Goal: Task Accomplishment & Management: Manage account settings

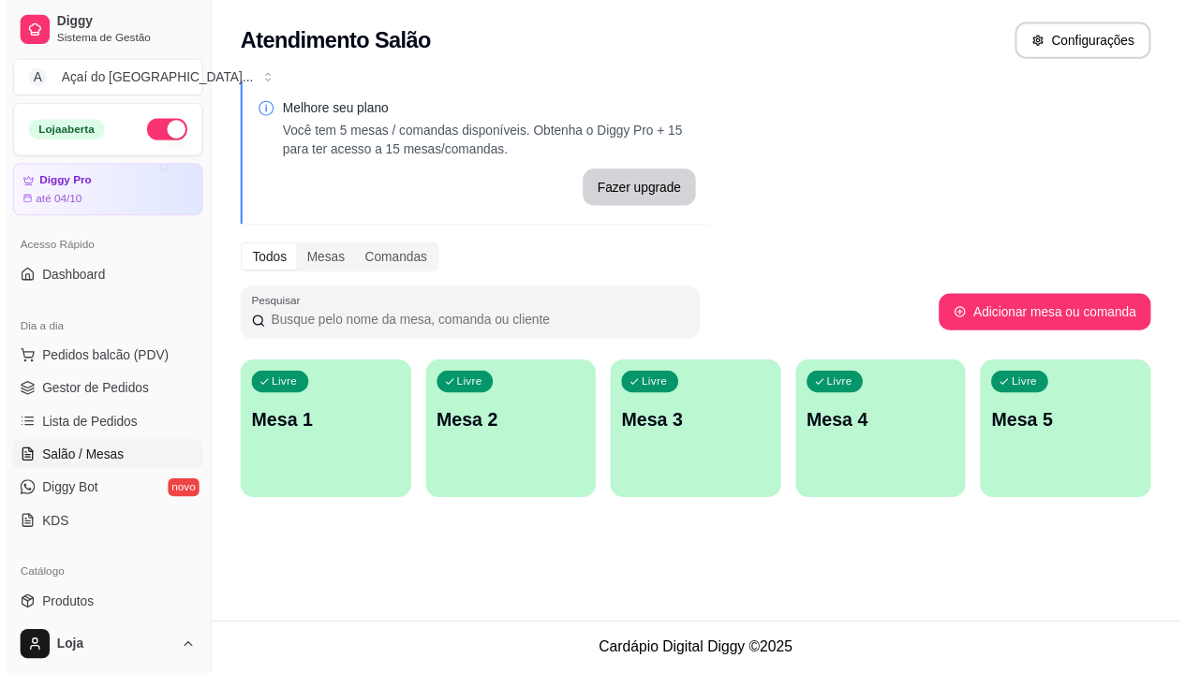
scroll to position [187, 0]
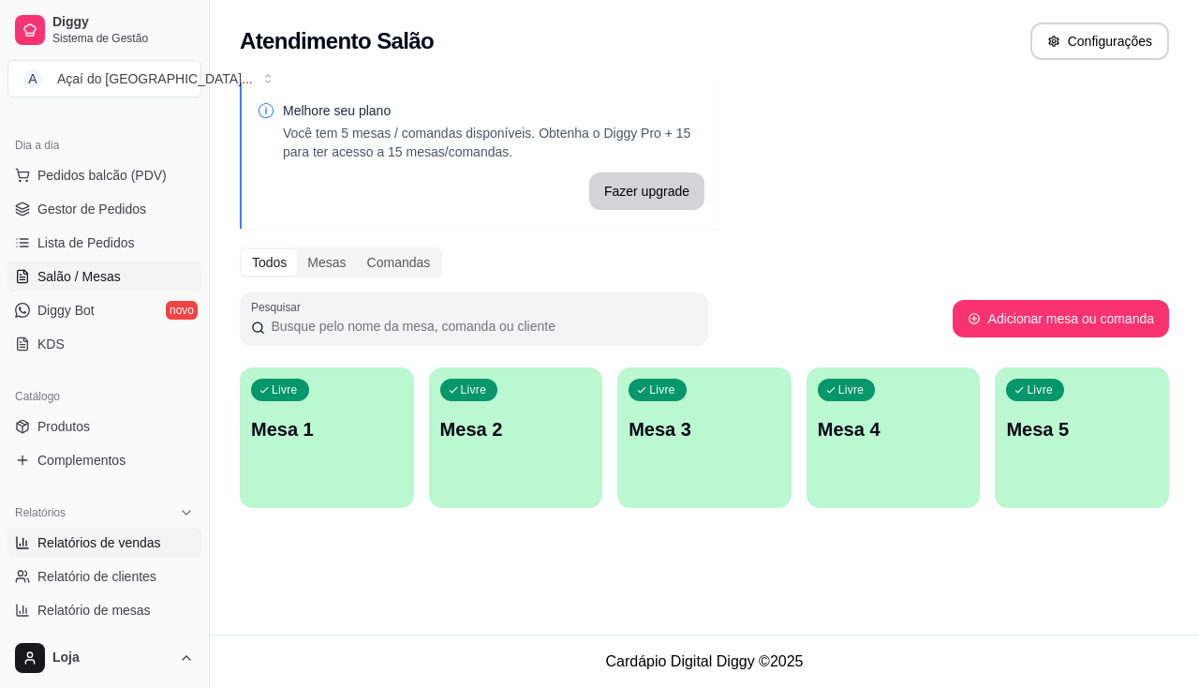
click at [69, 554] on link "Relatórios de vendas" at bounding box center [104, 542] width 194 height 30
select select "ALL"
select select "0"
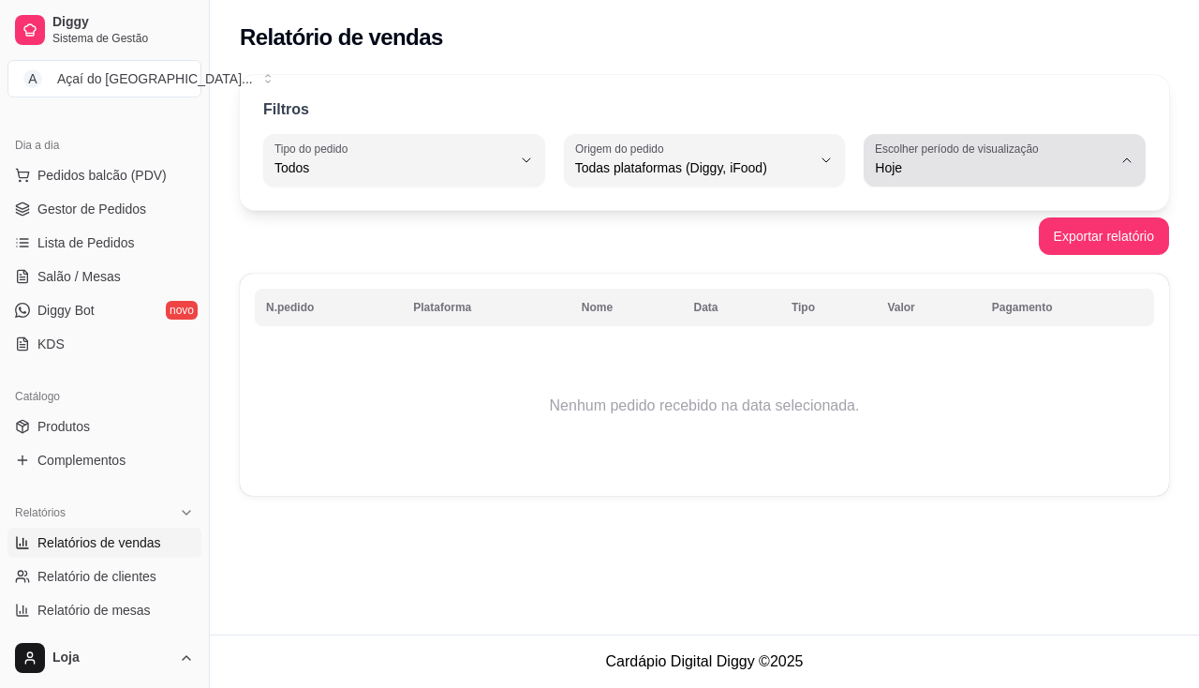
click at [961, 182] on button "Escolher período de visualização Hoje" at bounding box center [1005, 160] width 282 height 52
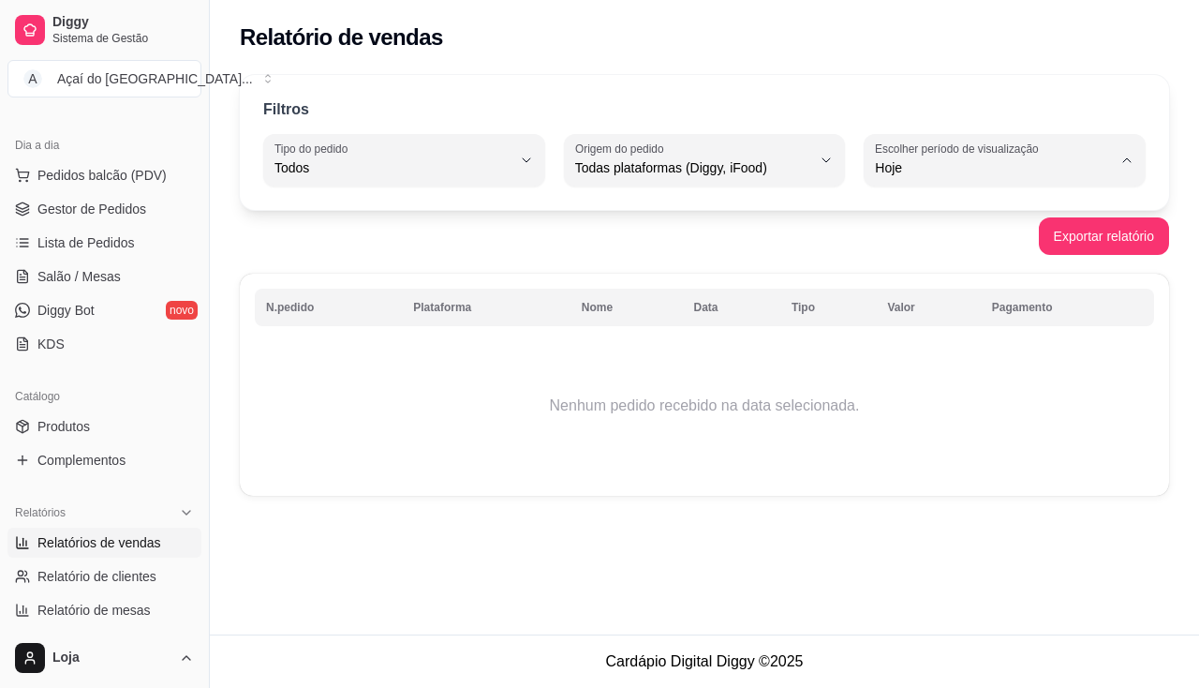
click at [975, 244] on span "Ontem" at bounding box center [996, 243] width 224 height 18
type input "1"
select select "1"
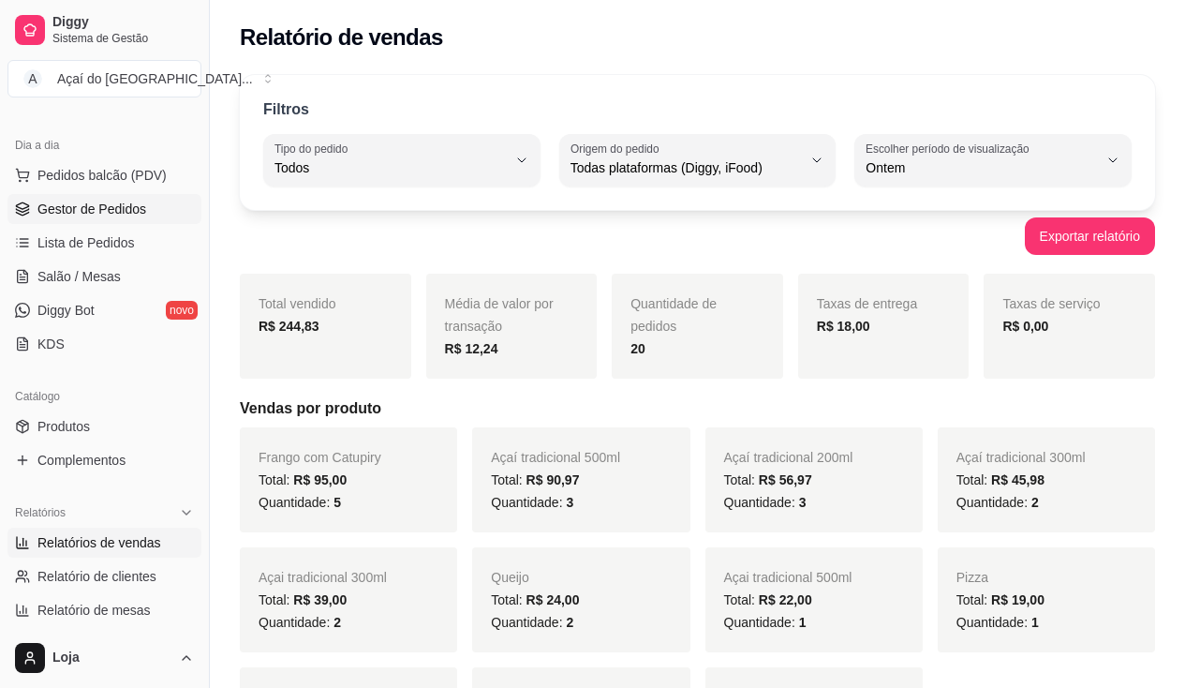
click at [89, 203] on span "Gestor de Pedidos" at bounding box center [91, 209] width 109 height 19
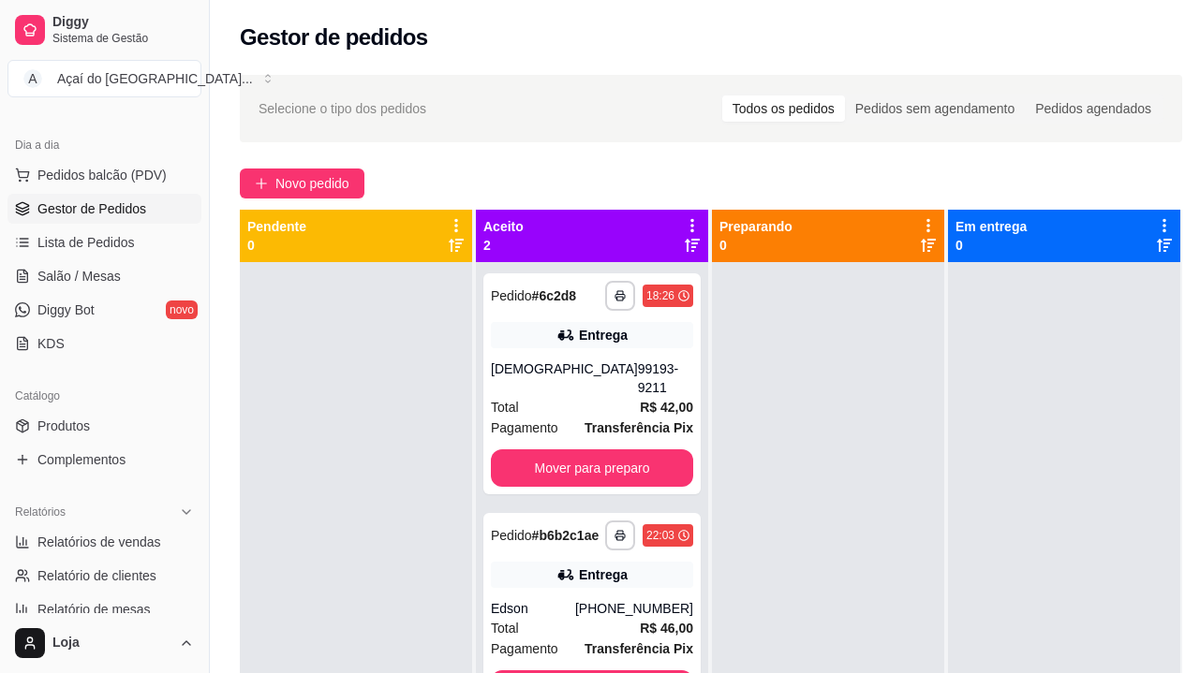
drag, startPoint x: 682, startPoint y: 646, endPoint x: 591, endPoint y: 482, distance: 187.4
click at [591, 482] on div "**********" at bounding box center [592, 598] width 232 height 673
click at [591, 475] on div "**********" at bounding box center [591, 384] width 217 height 221
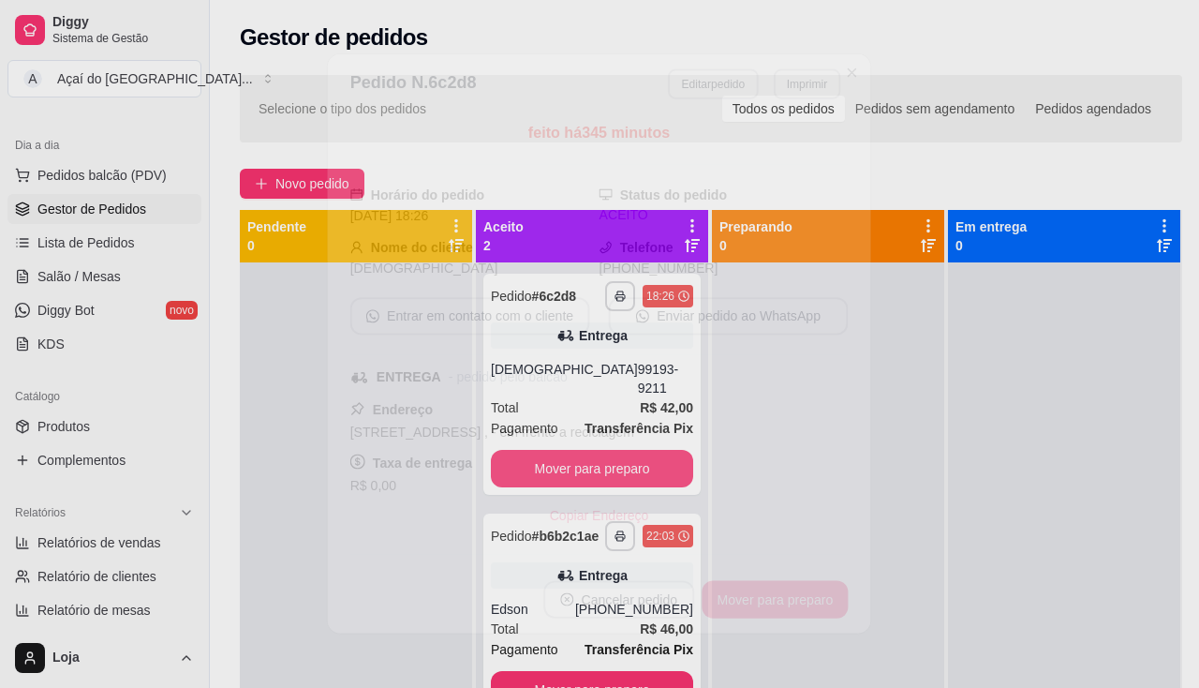
click at [594, 456] on div "Taxa de entrega R$ 0,00" at bounding box center [599, 473] width 498 height 45
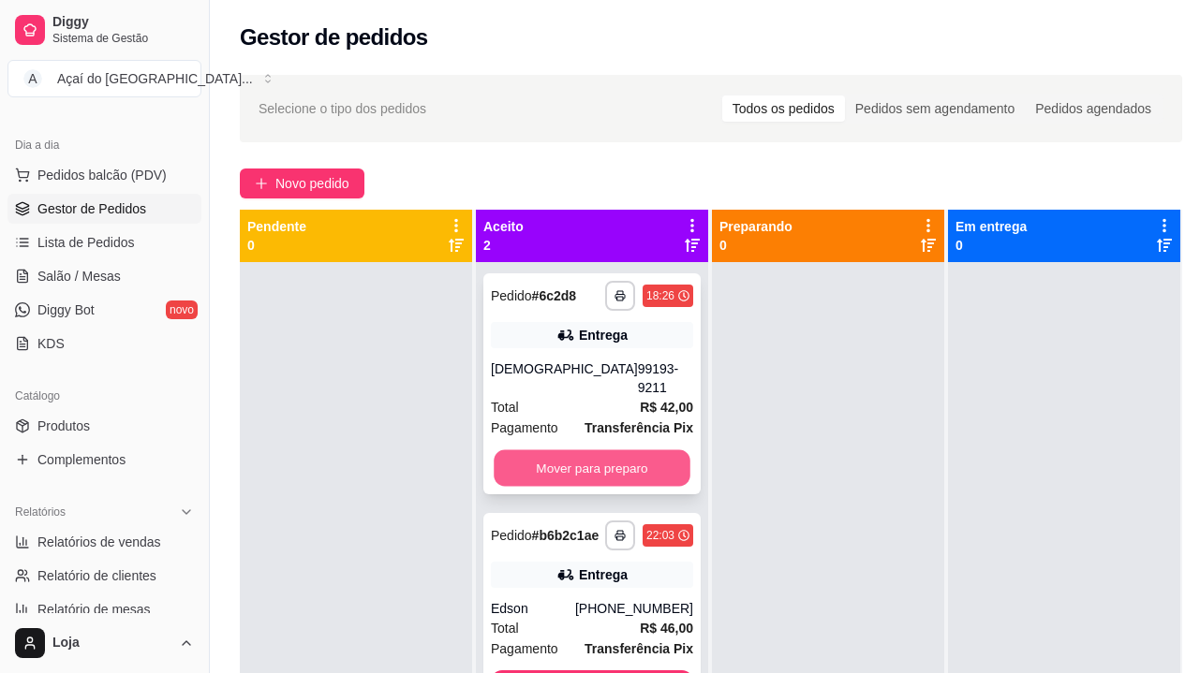
click at [599, 451] on button "Mover para preparo" at bounding box center [592, 469] width 197 height 37
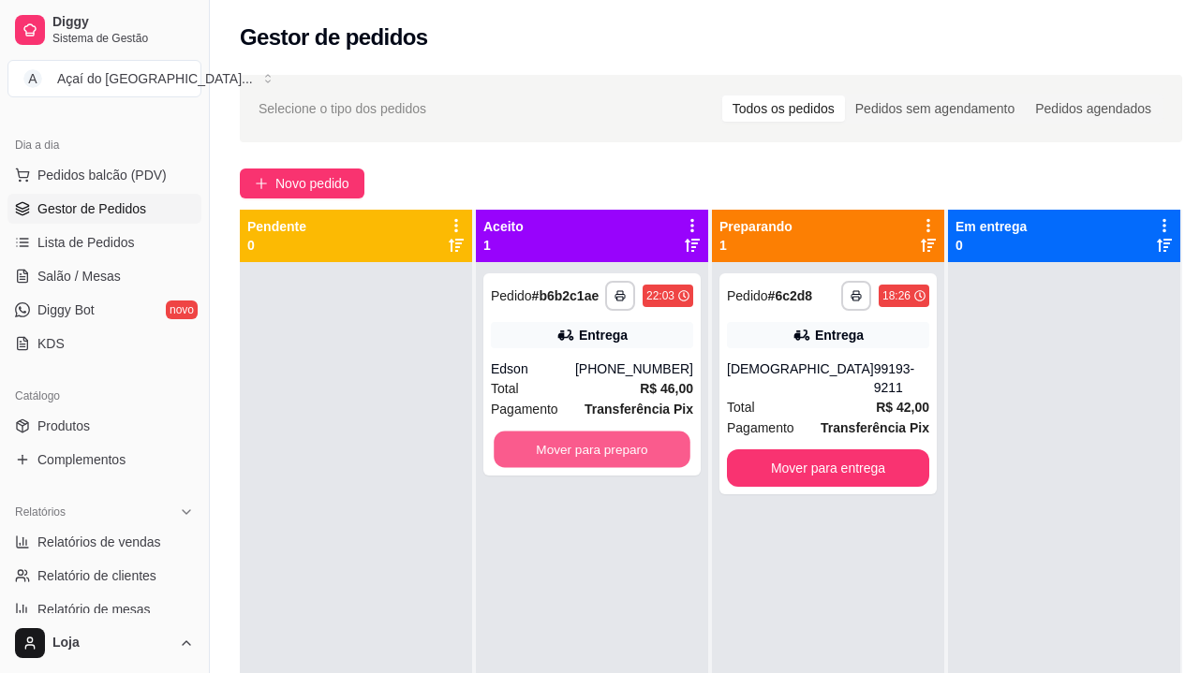
click at [599, 438] on button "Mover para preparo" at bounding box center [592, 450] width 197 height 37
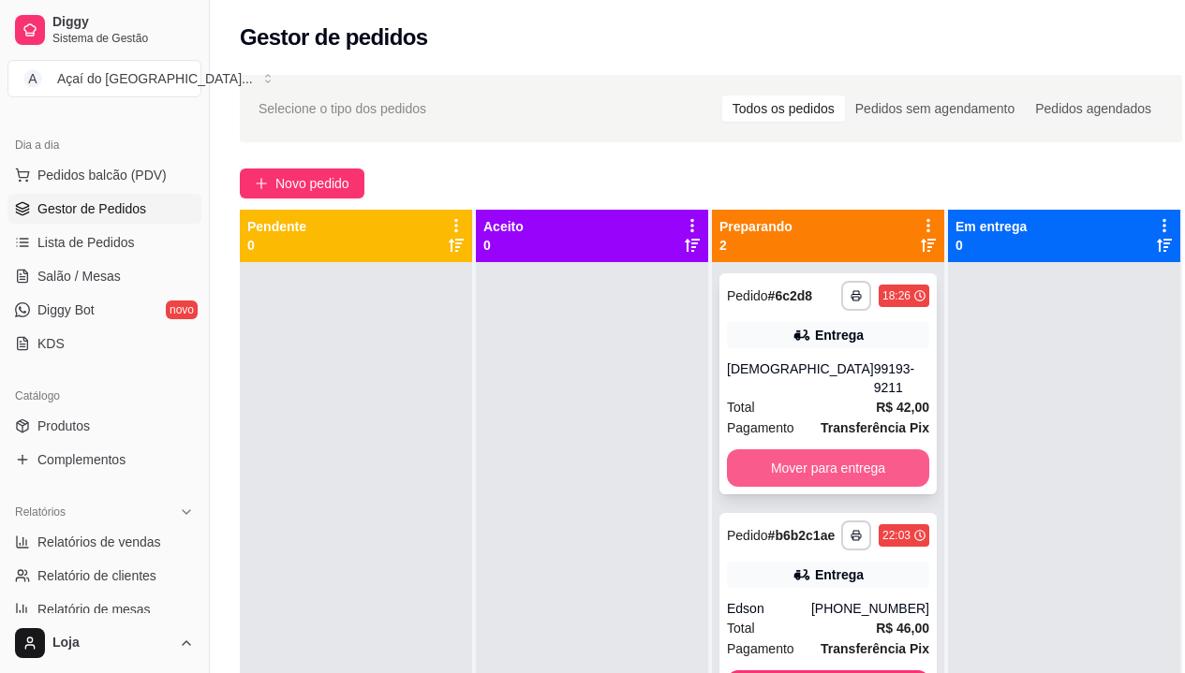
click at [762, 462] on button "Mover para entrega" at bounding box center [828, 468] width 202 height 37
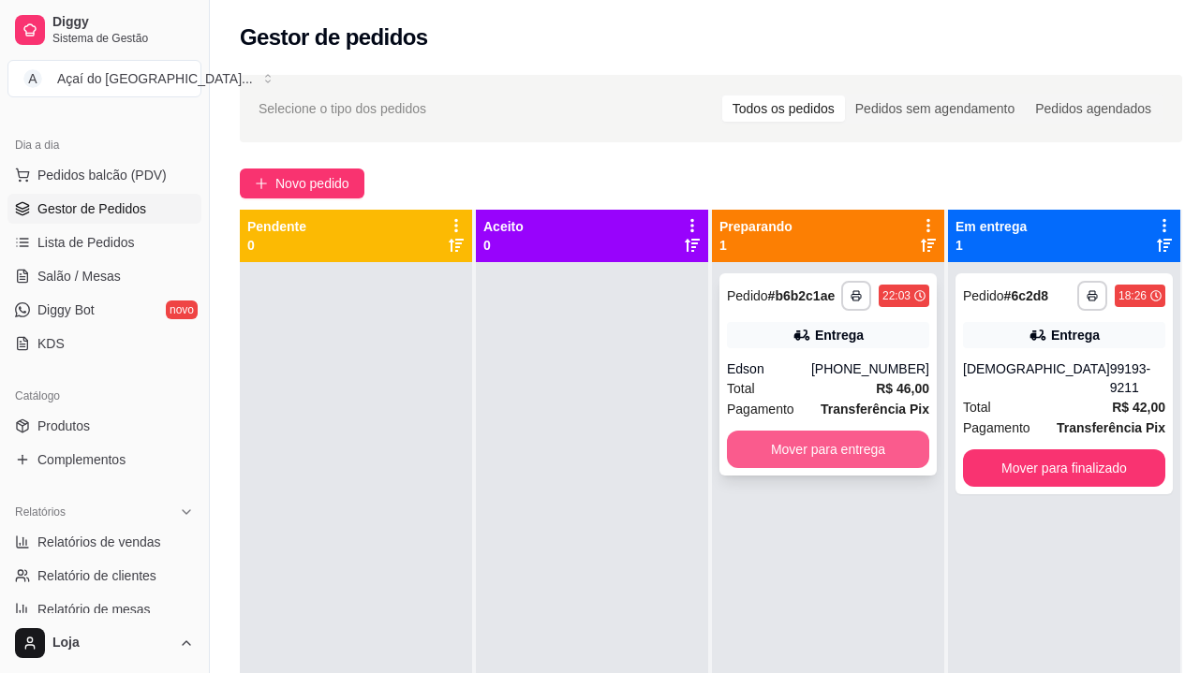
click at [776, 462] on button "Mover para entrega" at bounding box center [828, 449] width 202 height 37
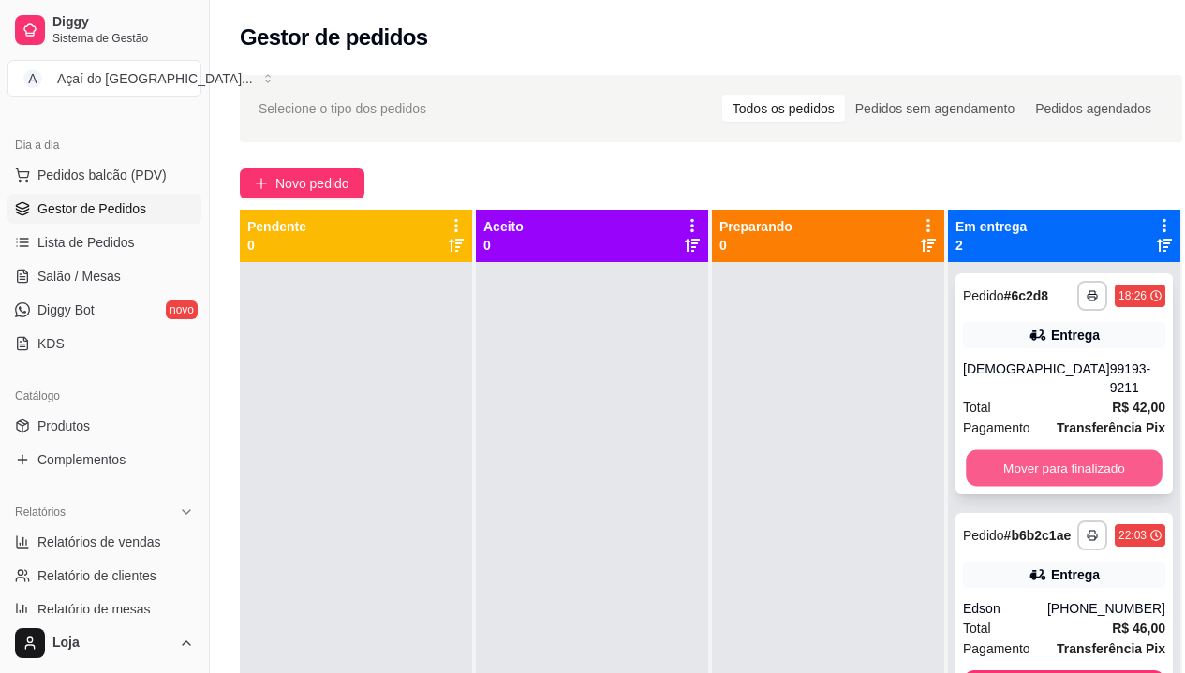
click at [1010, 454] on button "Mover para finalizado" at bounding box center [1064, 469] width 197 height 37
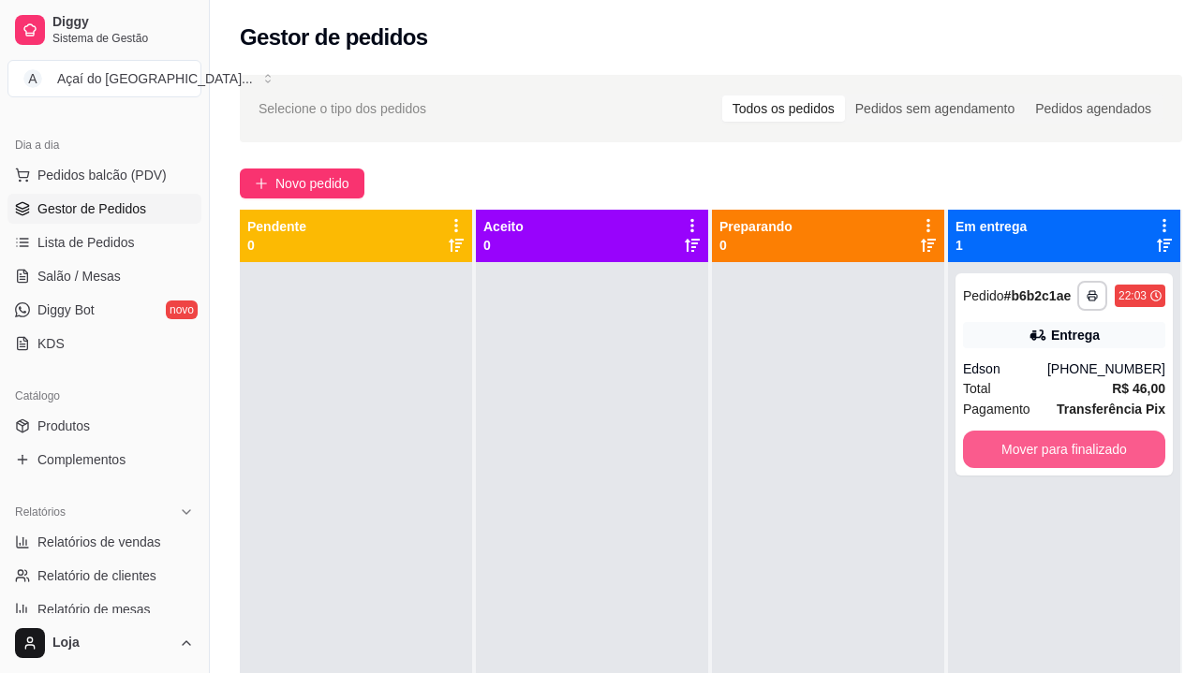
click at [1010, 454] on button "Mover para finalizado" at bounding box center [1064, 449] width 202 height 37
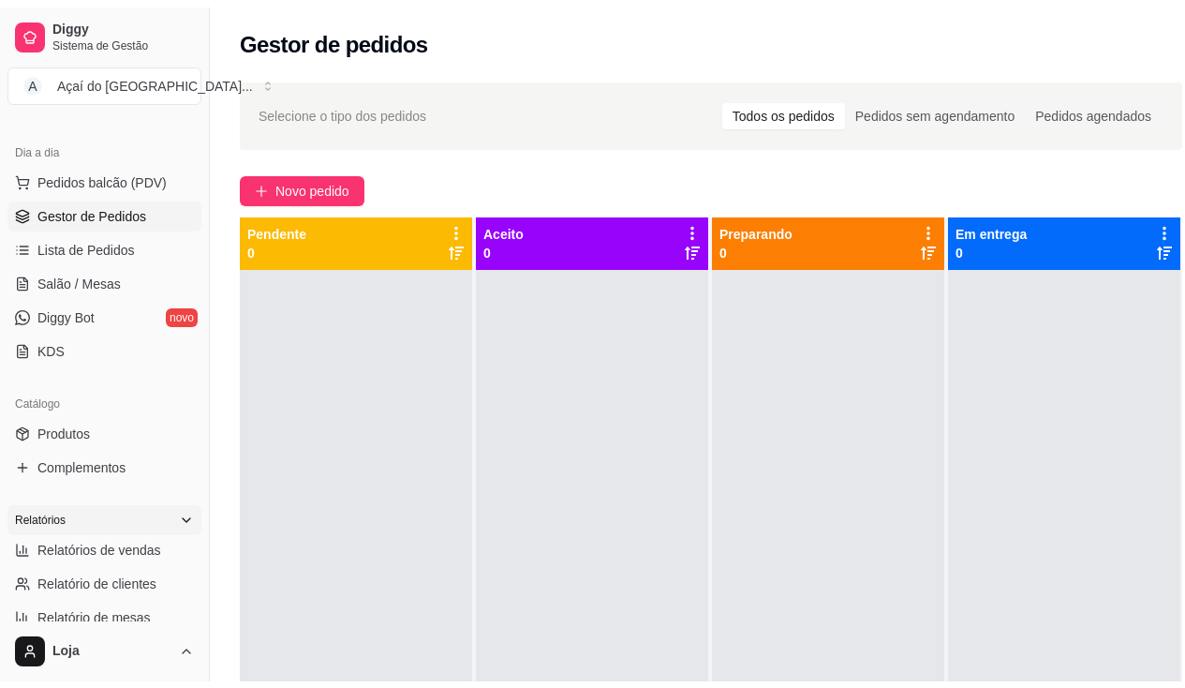
scroll to position [281, 0]
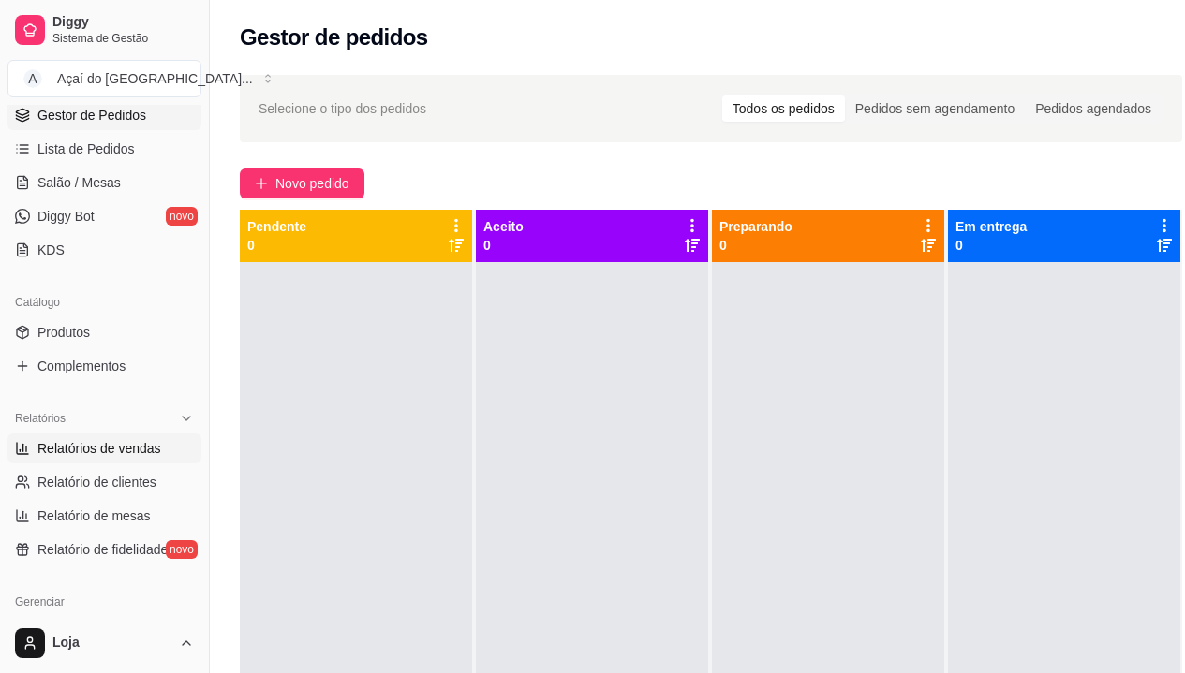
click at [126, 448] on span "Relatórios de vendas" at bounding box center [99, 448] width 124 height 19
select select "ALL"
select select "0"
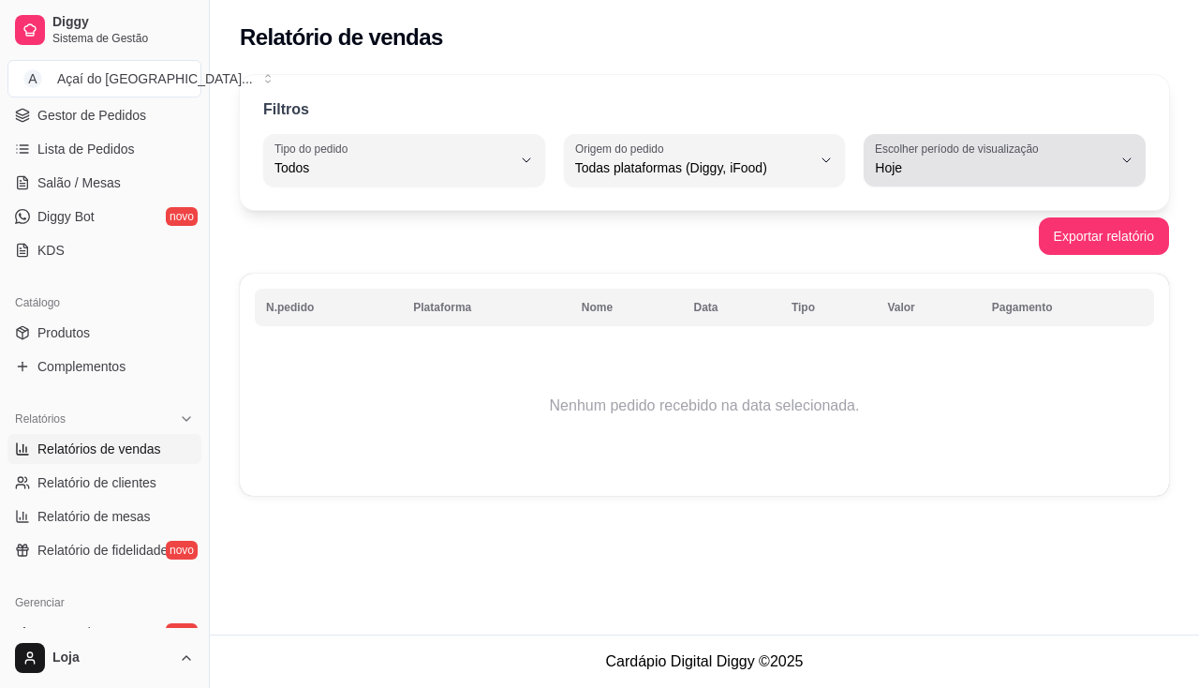
click at [955, 170] on span "Hoje" at bounding box center [993, 167] width 237 height 19
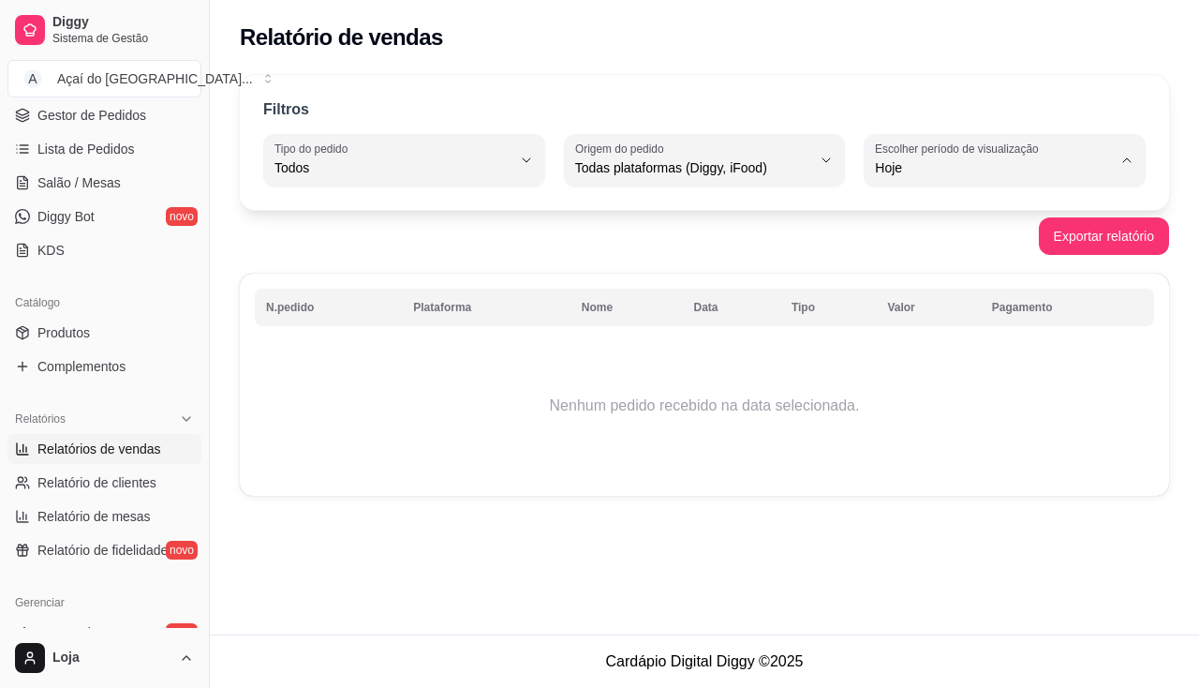
click at [955, 246] on span "Ontem" at bounding box center [996, 243] width 224 height 18
type input "1"
select select "1"
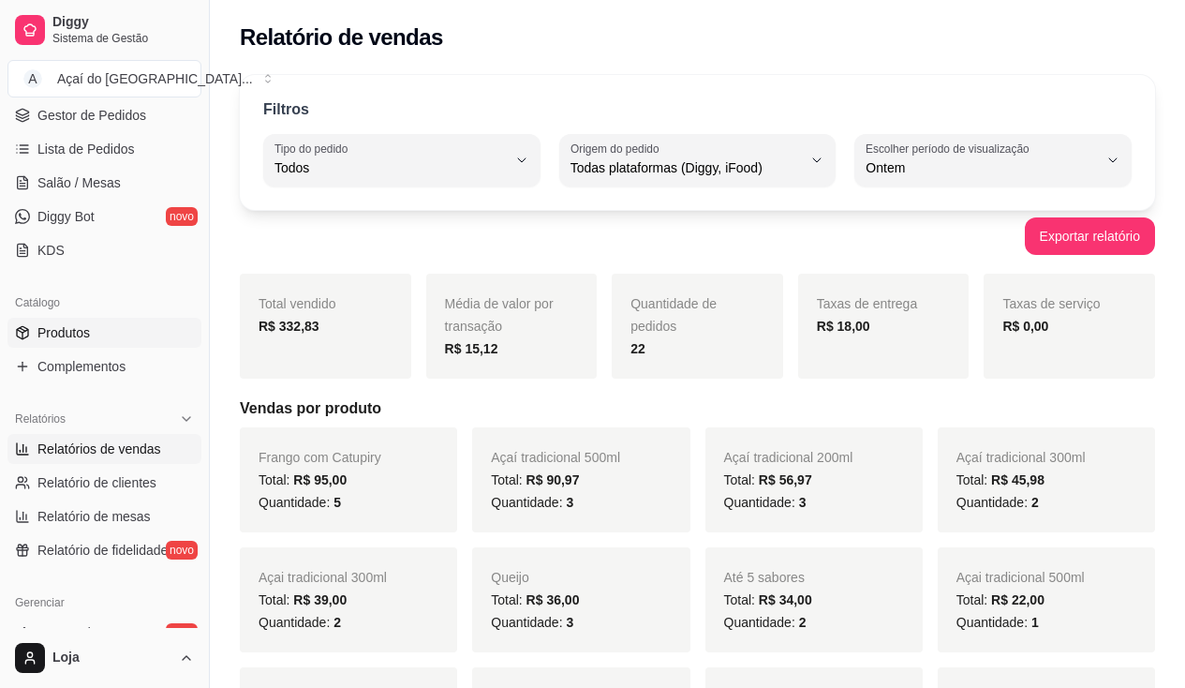
click at [85, 339] on span "Produtos" at bounding box center [63, 332] width 52 height 19
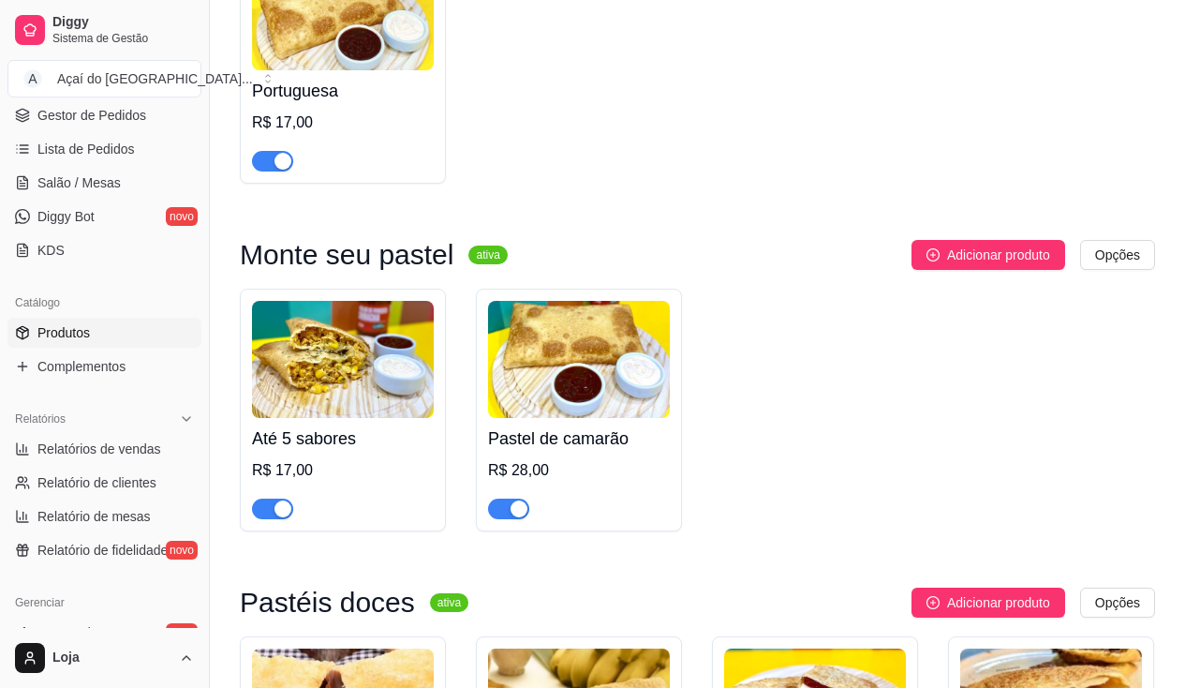
scroll to position [4496, 0]
